Goal: Information Seeking & Learning: Learn about a topic

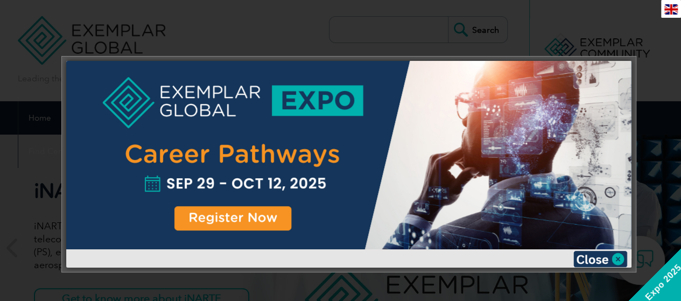
click at [605, 257] on img at bounding box center [601, 259] width 54 height 16
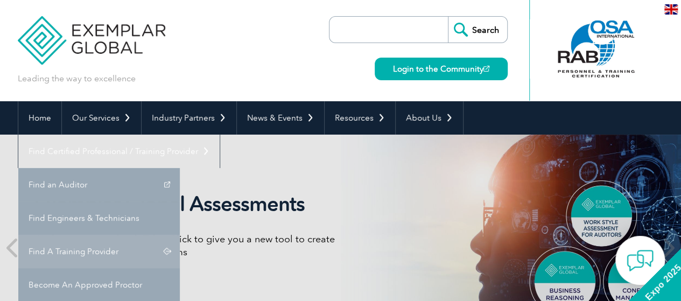
click at [180, 235] on link "Find A Training Provider" at bounding box center [99, 251] width 162 height 33
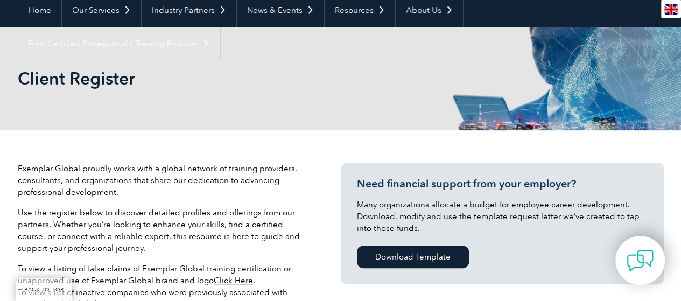
scroll to position [269, 0]
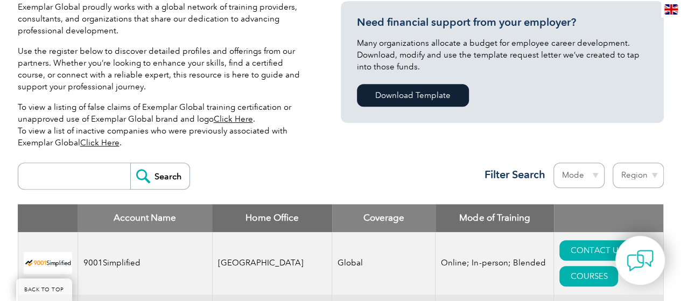
click at [103, 176] on input "search" at bounding box center [77, 176] width 107 height 26
type input "tnv"
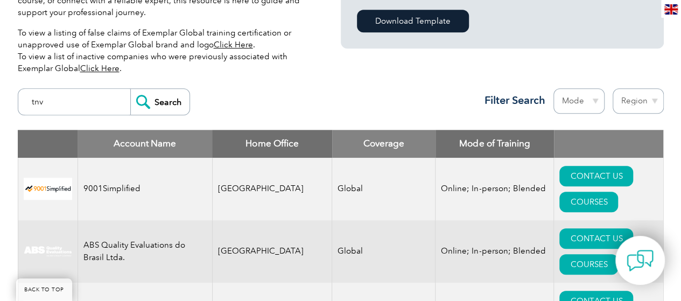
scroll to position [377, 0]
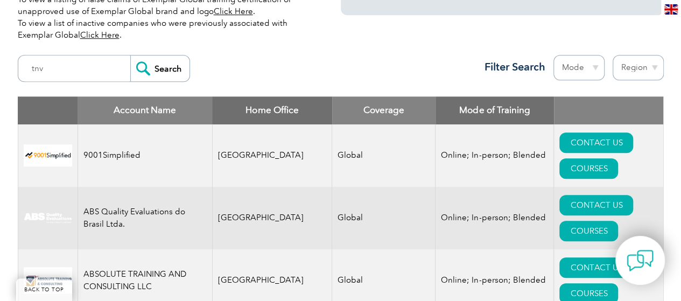
click at [166, 72] on input "Search" at bounding box center [159, 68] width 59 height 26
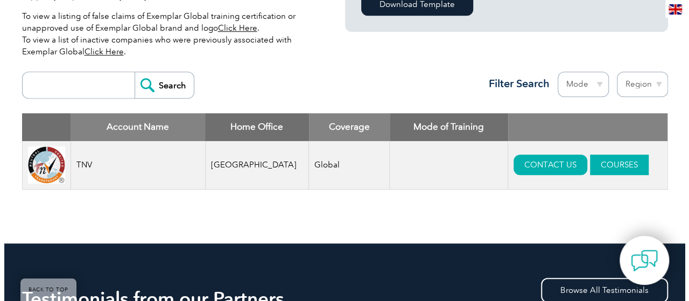
scroll to position [377, 0]
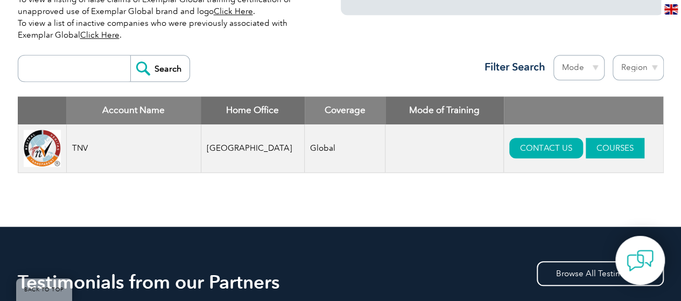
click at [588, 148] on link "COURSES" at bounding box center [615, 148] width 59 height 20
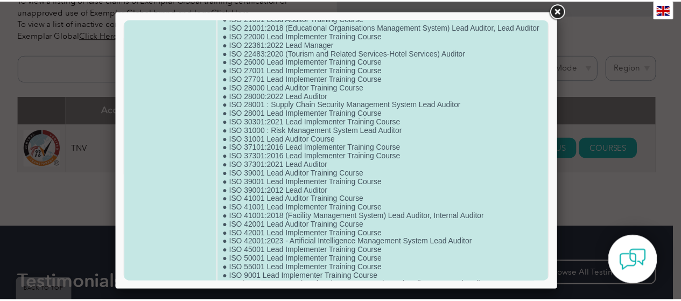
scroll to position [415, 0]
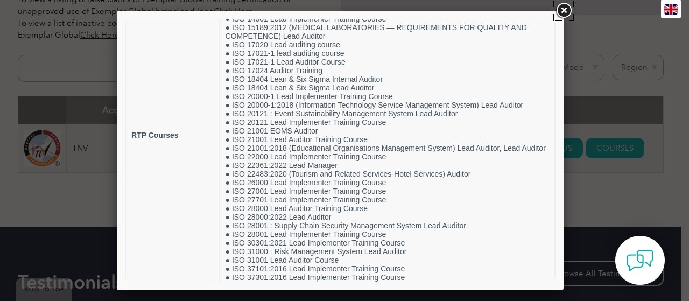
click at [568, 8] on link at bounding box center [563, 10] width 19 height 19
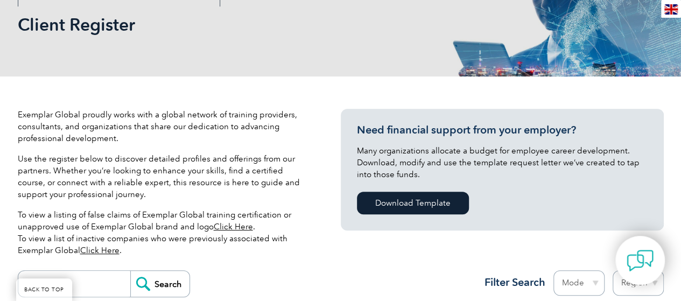
scroll to position [0, 0]
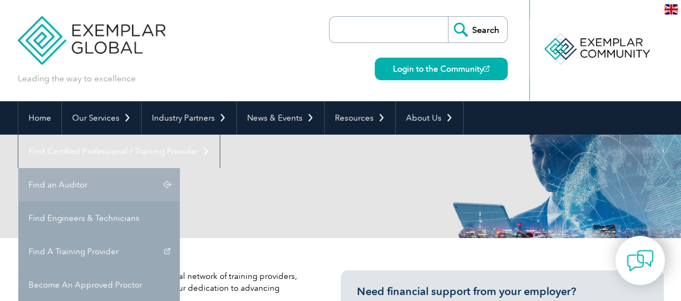
click at [180, 168] on link "Find an Auditor" at bounding box center [99, 184] width 162 height 33
